Goal: Information Seeking & Learning: Learn about a topic

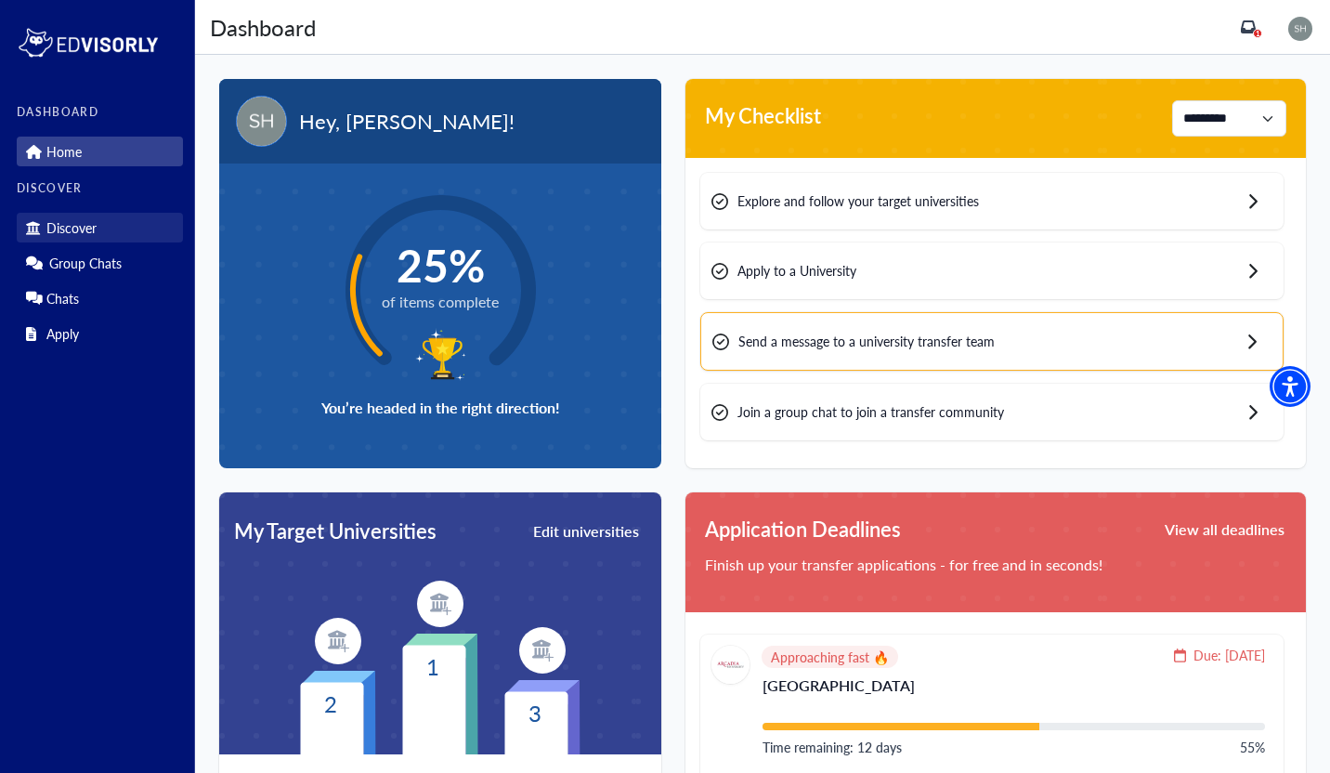
click at [73, 233] on p "Discover" at bounding box center [71, 228] width 50 height 16
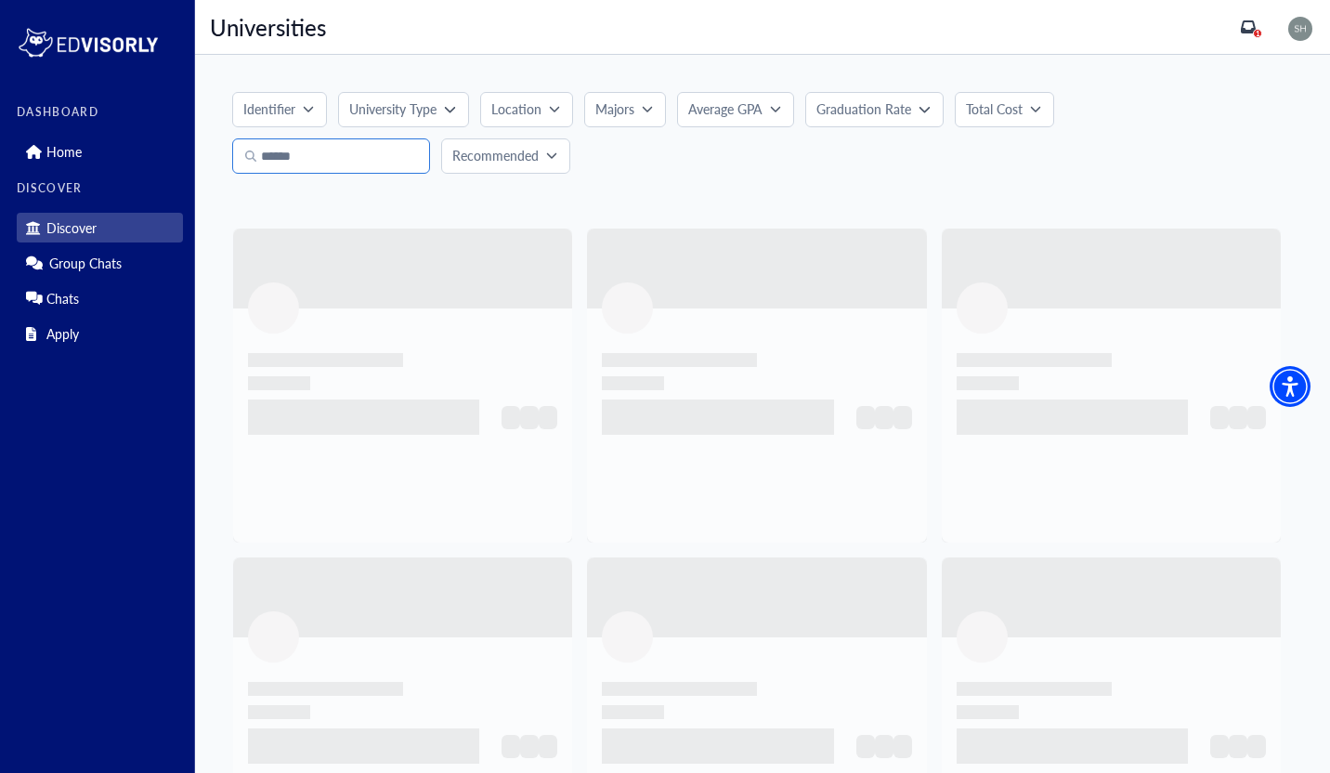
click at [297, 157] on input "Search" at bounding box center [331, 155] width 198 height 35
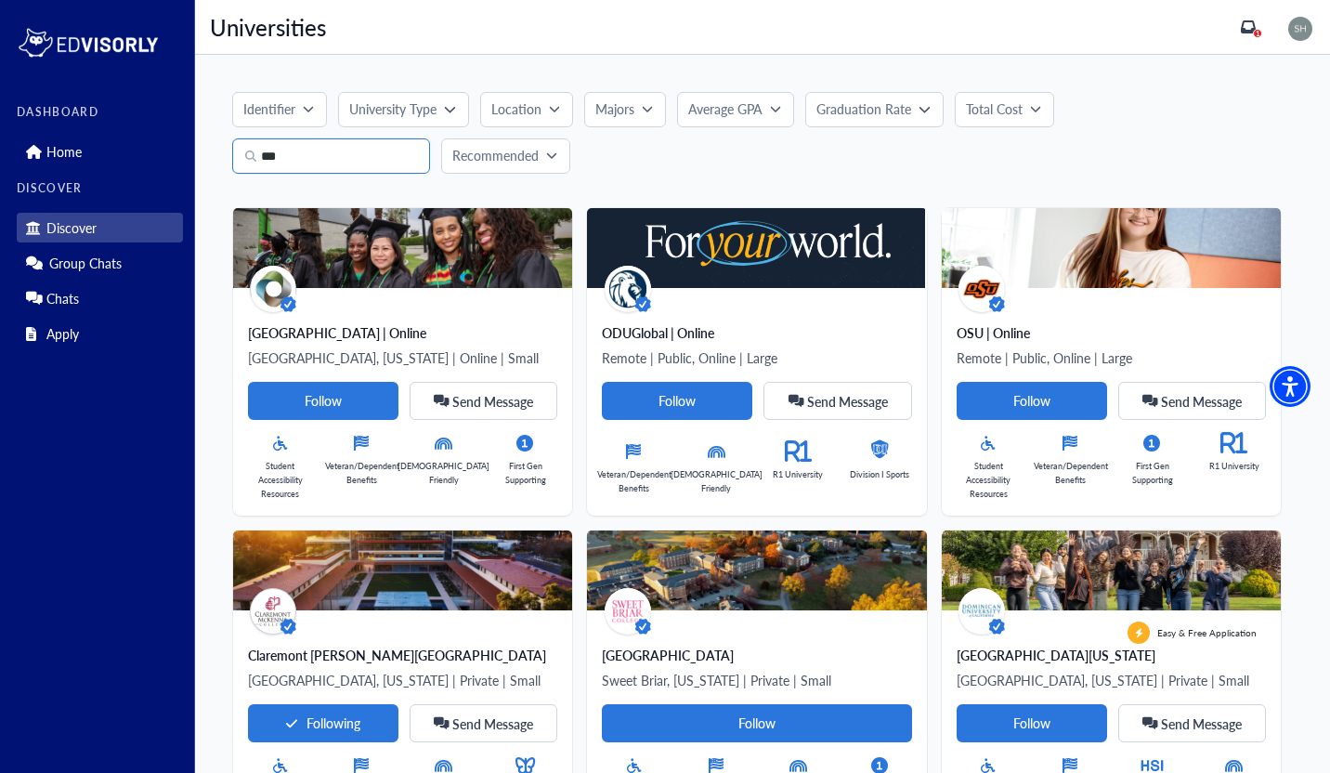
type input "***"
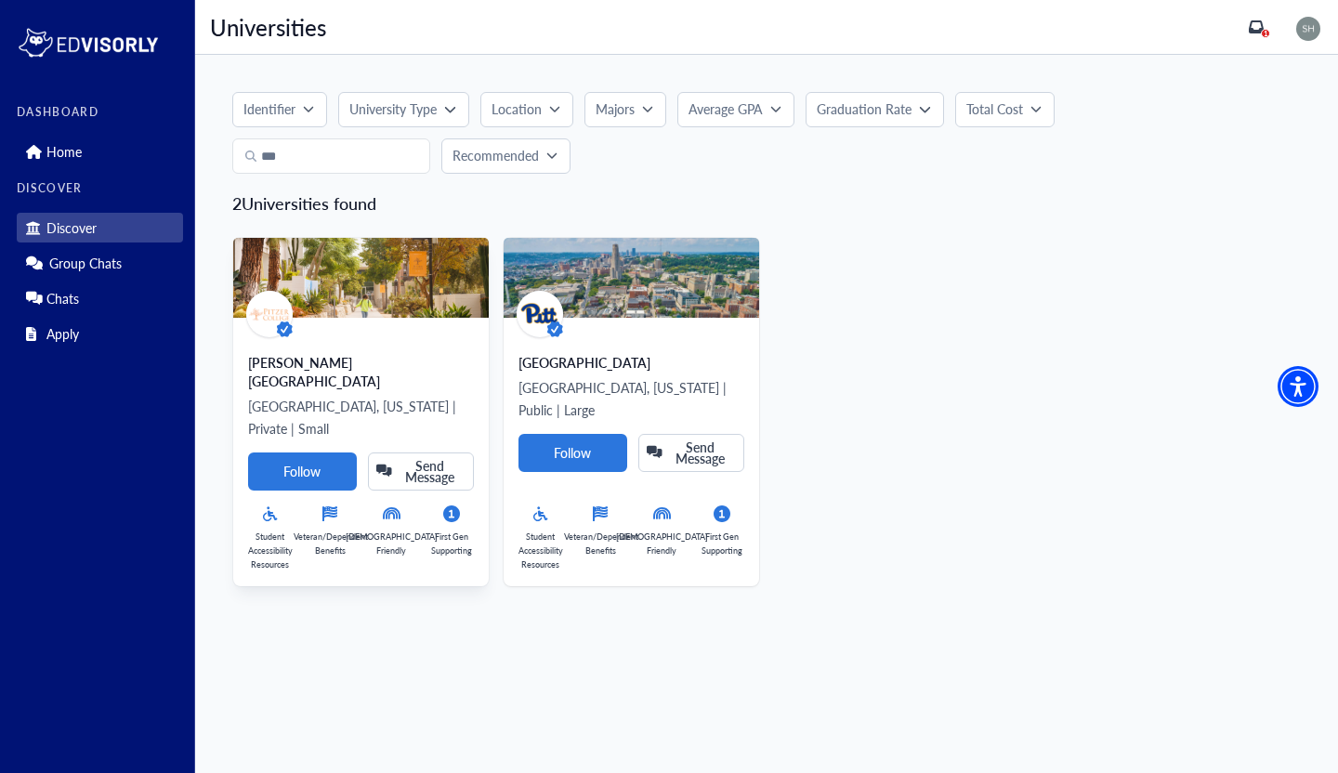
click at [339, 327] on div "[PERSON_NAME][GEOGRAPHIC_DATA] [GEOGRAPHIC_DATA], [US_STATE] | Private | Small …" at bounding box center [360, 452] width 255 height 268
